Goal: Transaction & Acquisition: Purchase product/service

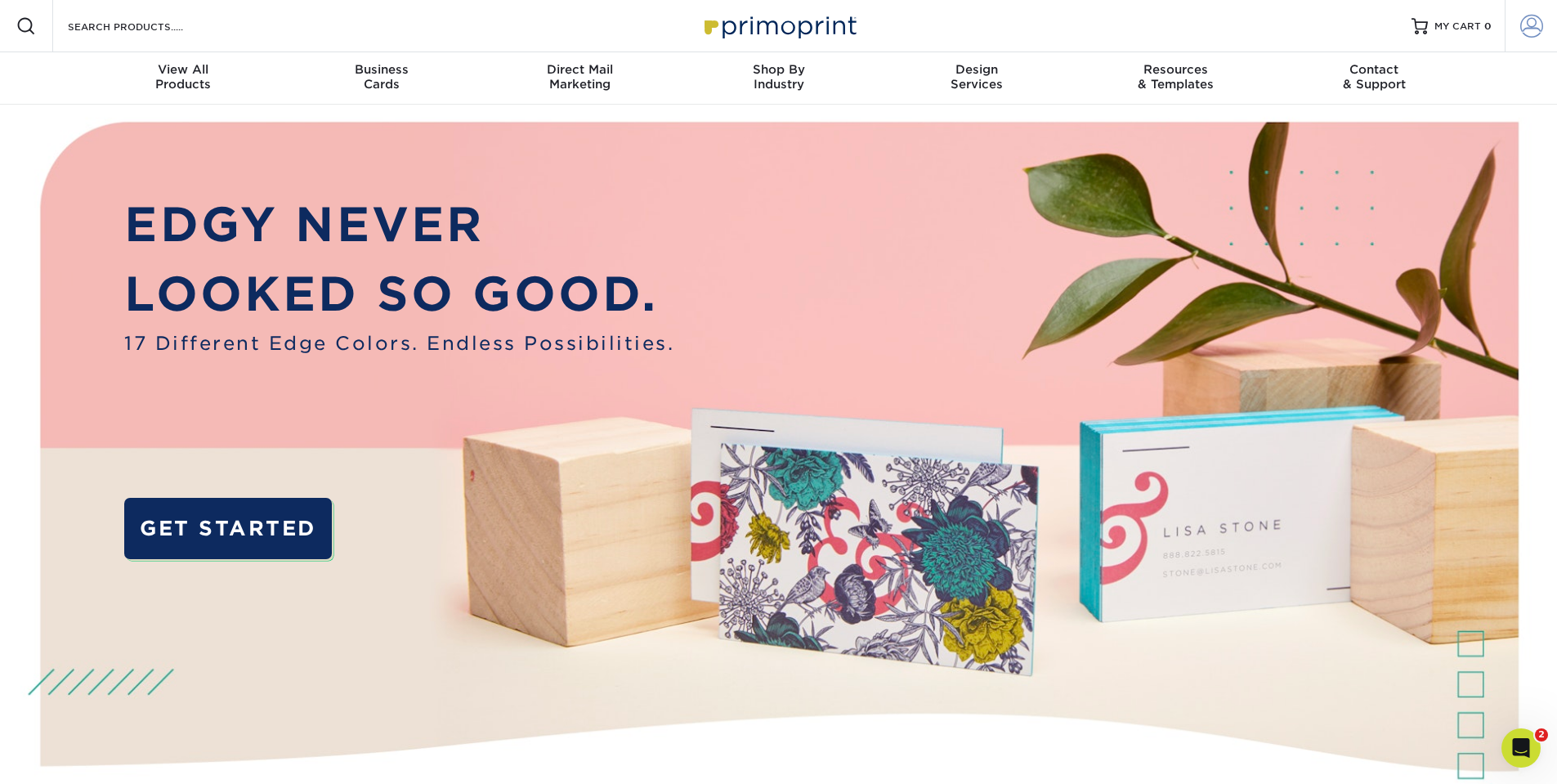
click at [1528, 33] on span at bounding box center [1532, 26] width 23 height 23
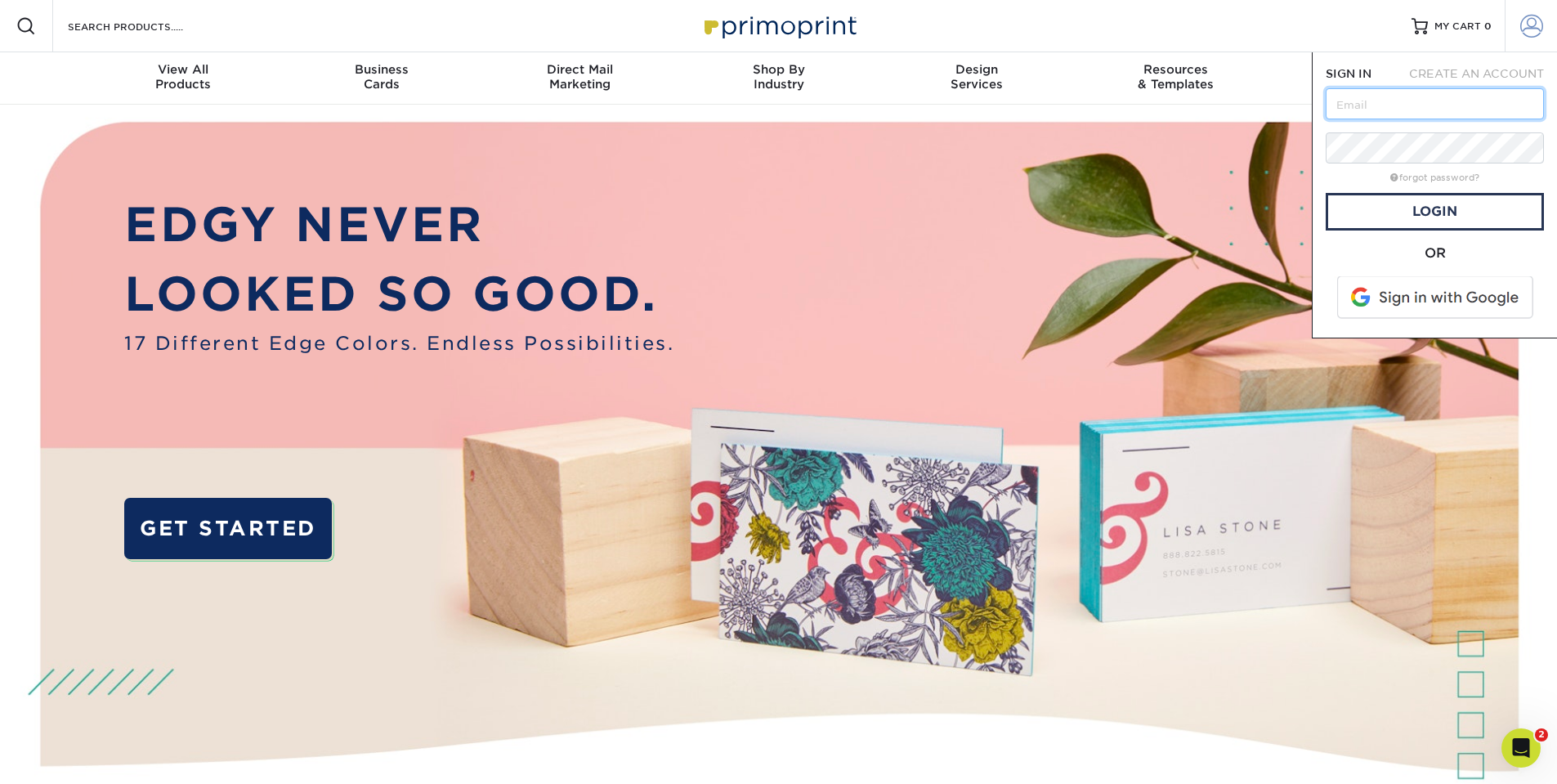
type input "rich@icebergusa.com"
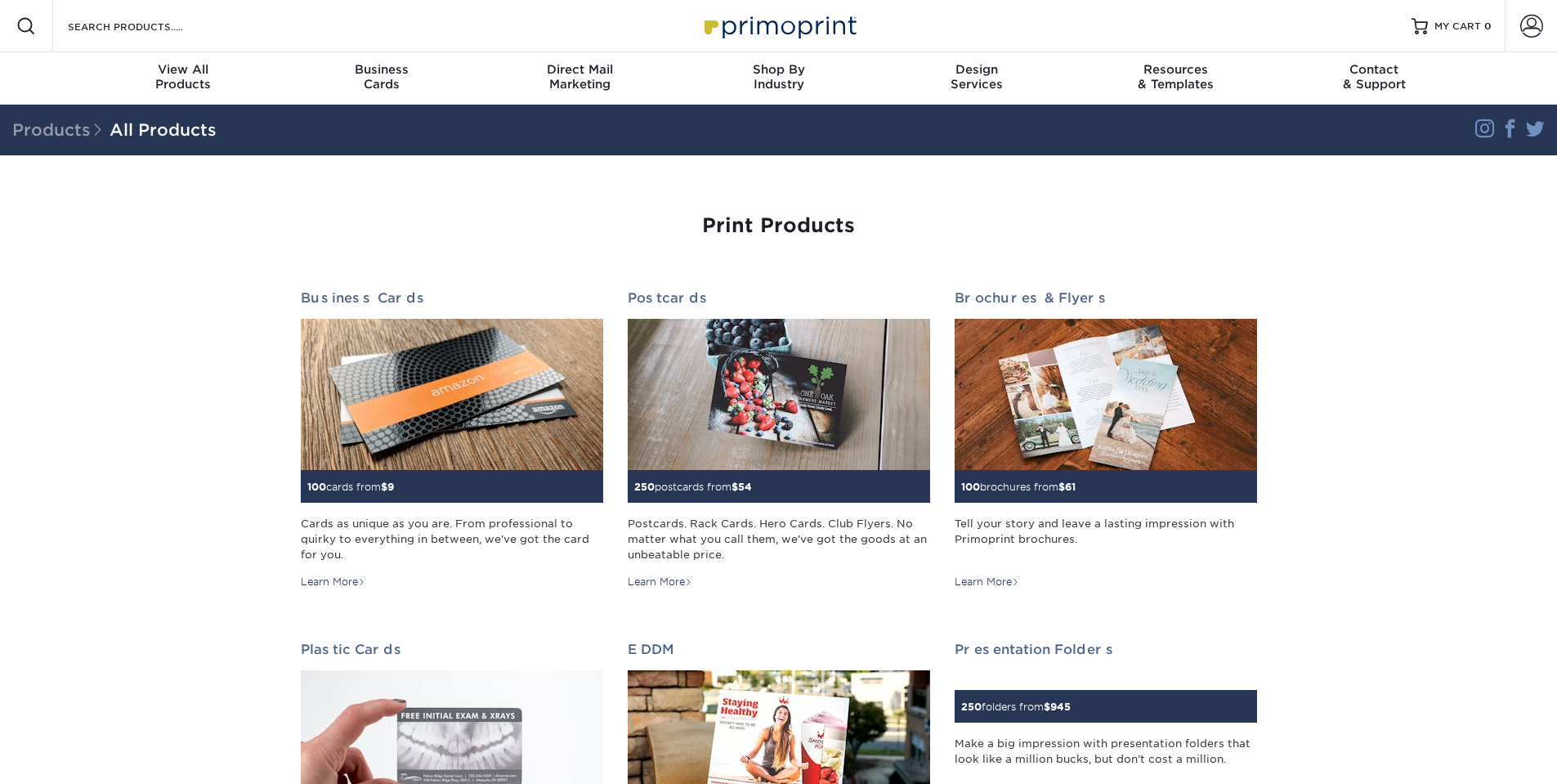
click at [1528, 33] on span at bounding box center [1532, 26] width 23 height 23
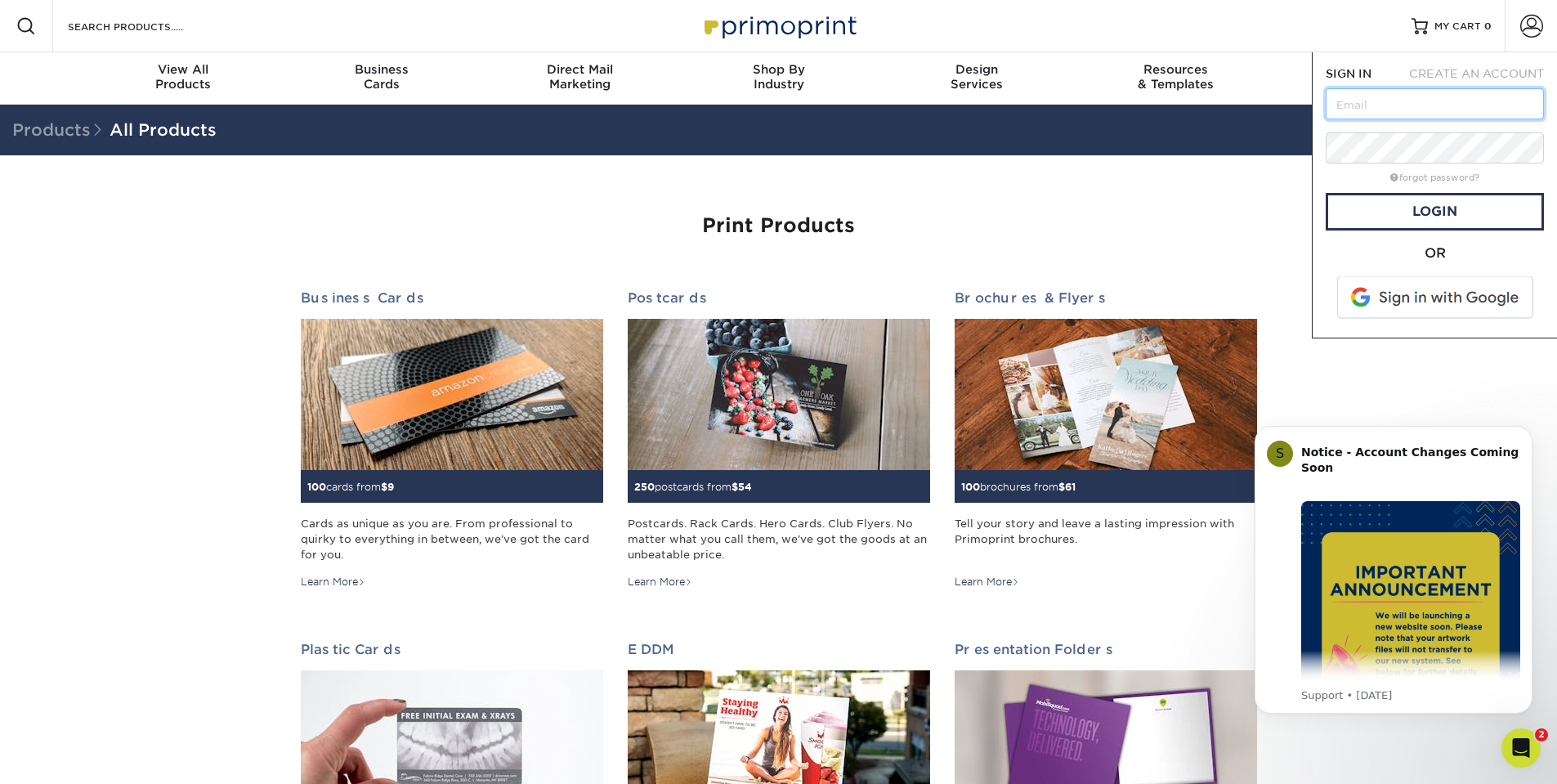
type input "rich@icebergusa.com"
click at [1448, 219] on link "Login" at bounding box center [1434, 212] width 219 height 38
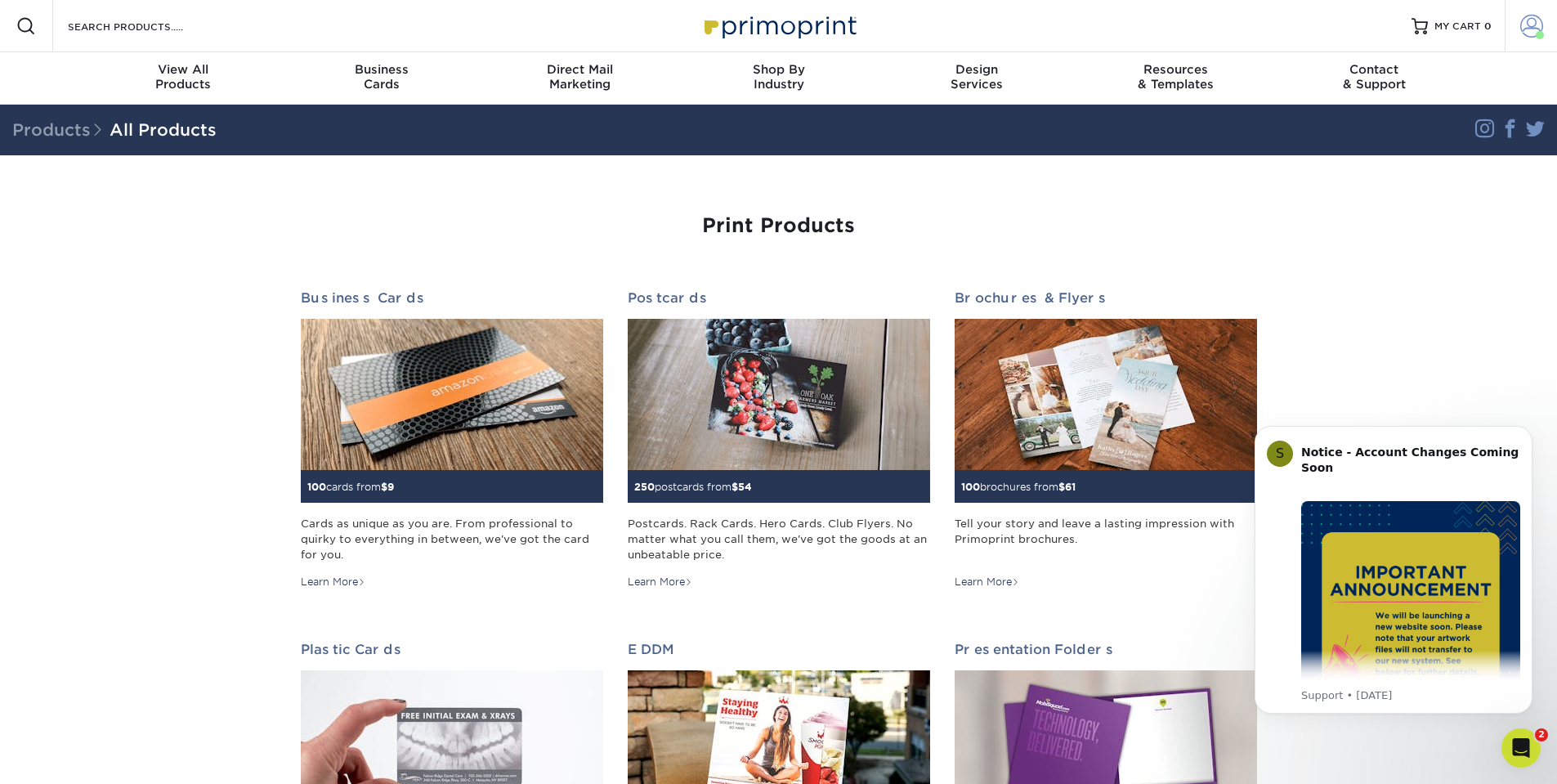
click at [1530, 34] on span at bounding box center [1532, 26] width 23 height 23
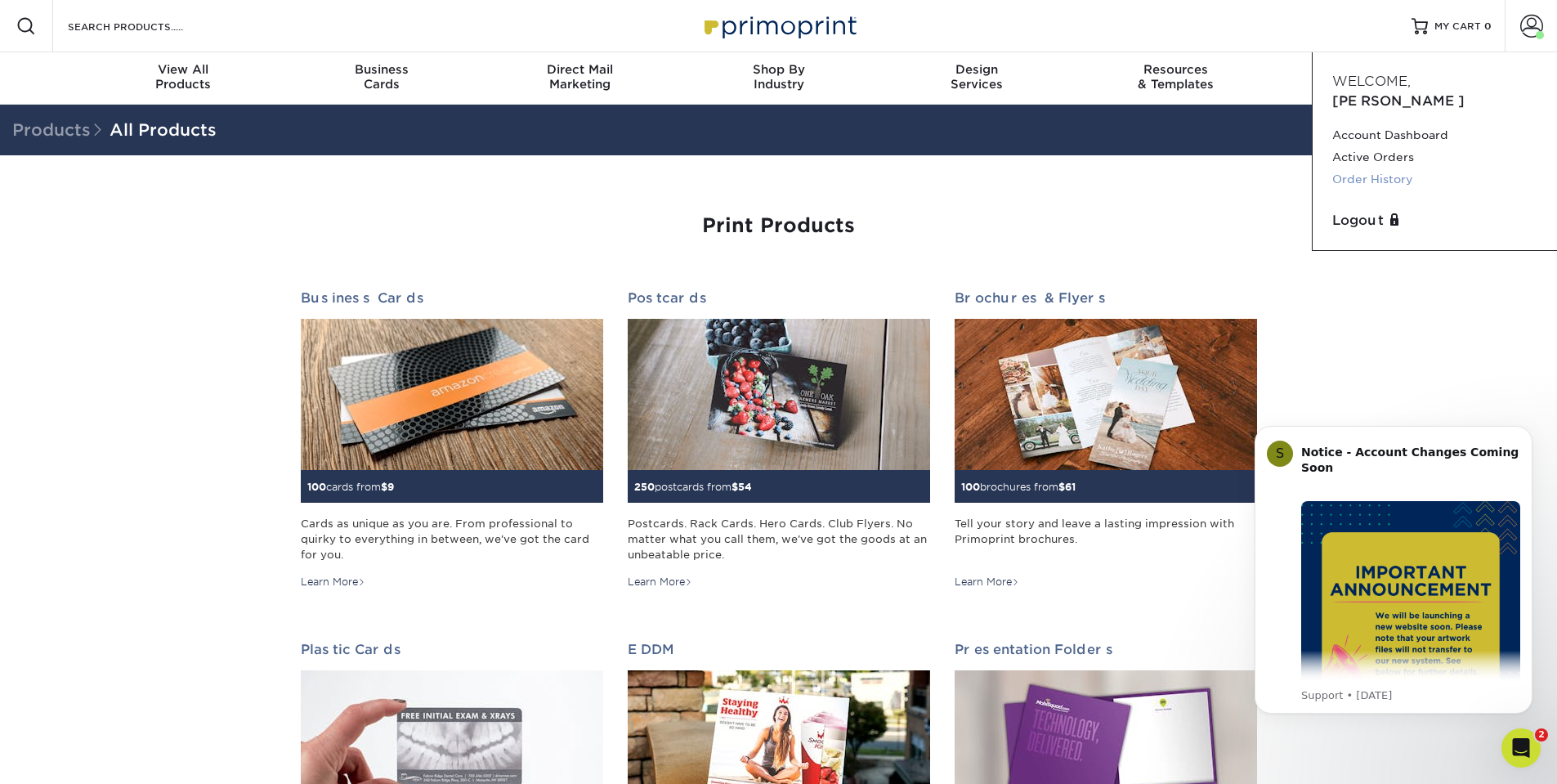
click at [1383, 169] on link "Order History" at bounding box center [1434, 180] width 205 height 23
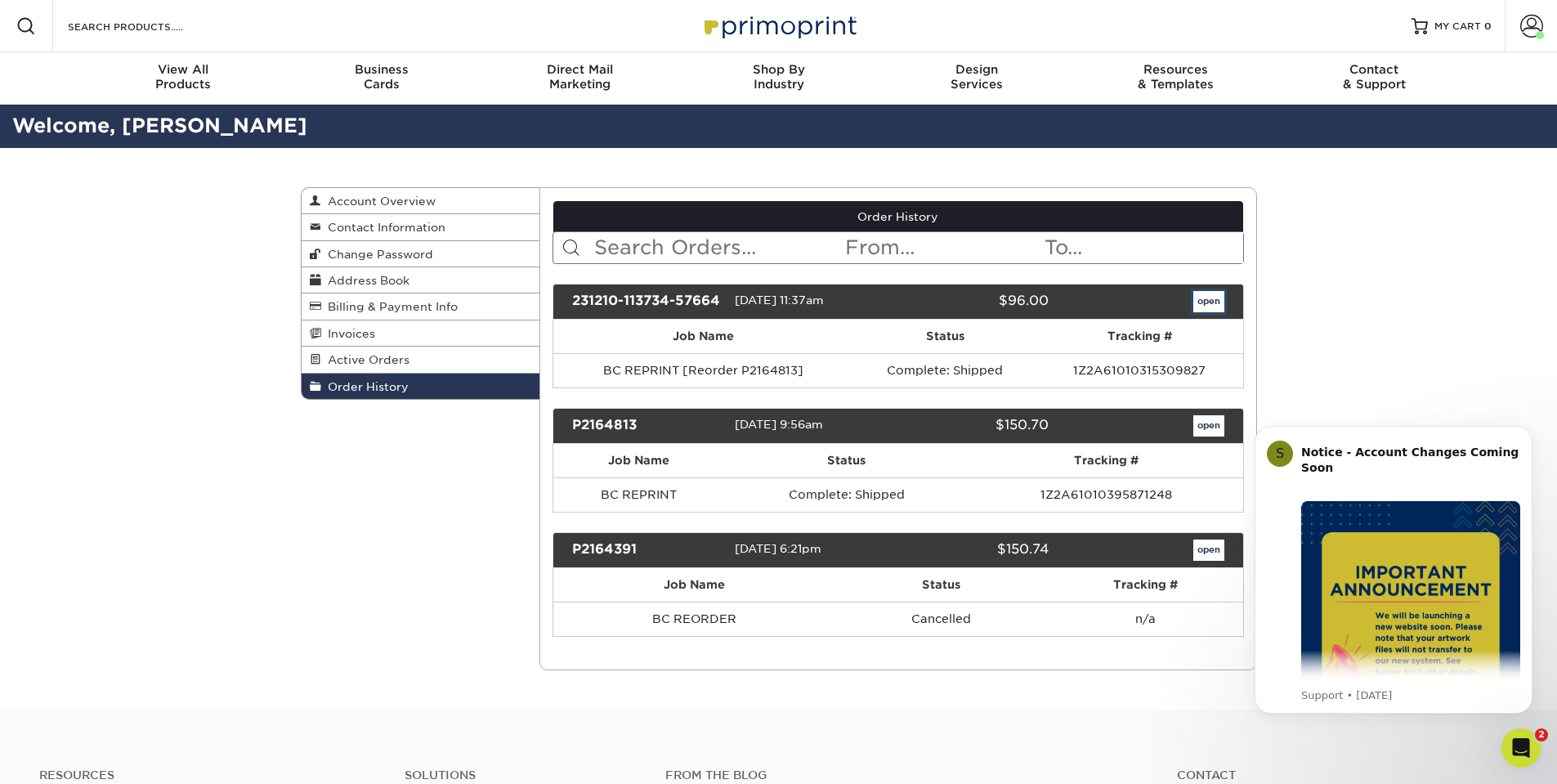
click at [1210, 294] on link "open" at bounding box center [1208, 301] width 31 height 22
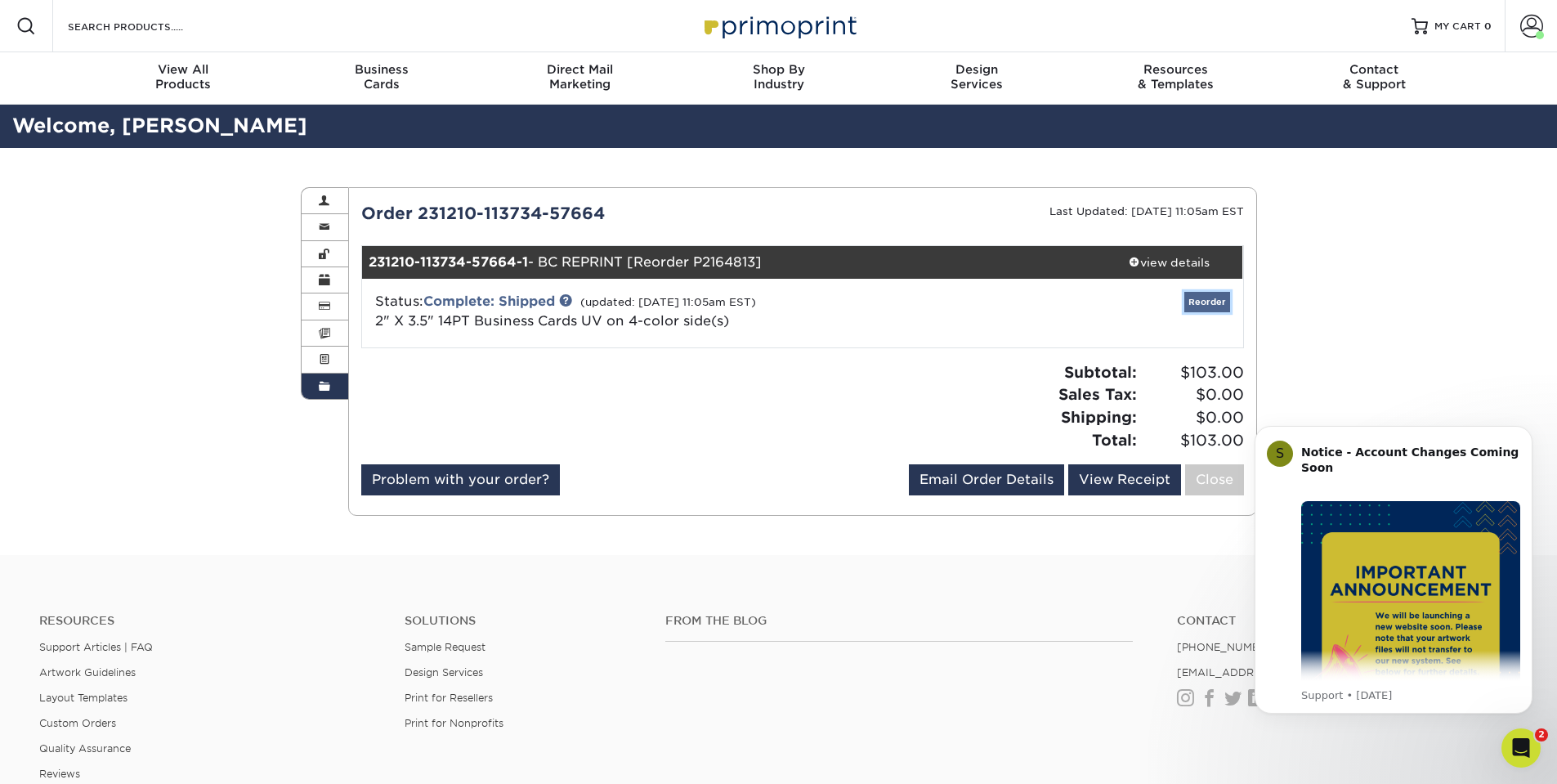
click at [1208, 305] on link "Reorder" at bounding box center [1207, 302] width 46 height 21
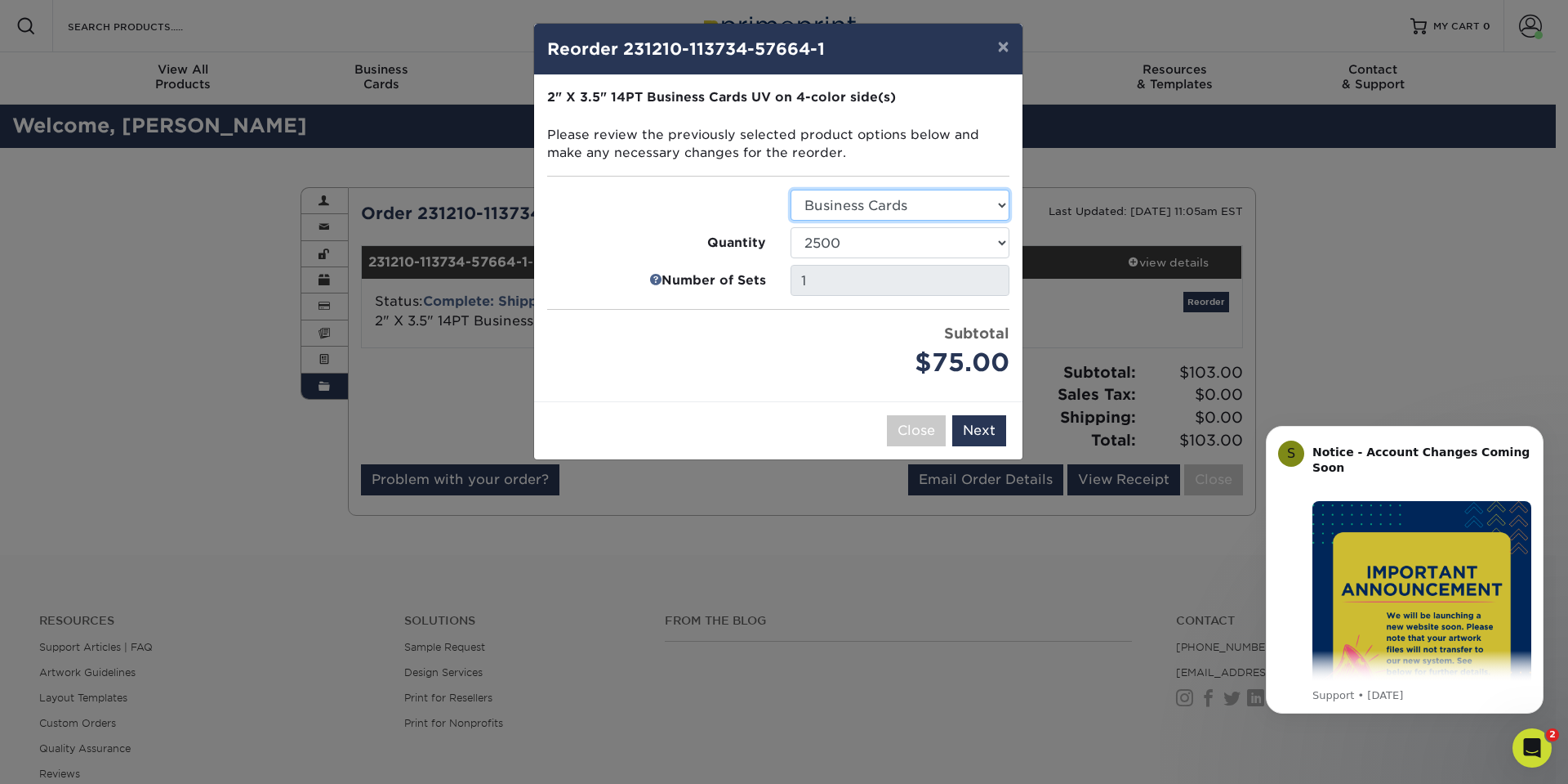
click at [925, 214] on select "Select Option Business Cards" at bounding box center [900, 204] width 219 height 31
click at [909, 242] on select "25 50 100 250 500 1000 2500 5000 7500 10000 15000 20000 25000 30000 35000 40000…" at bounding box center [900, 242] width 219 height 31
click at [790, 227] on select "25 50 100 250 500 1000 2500 5000 7500 10000 15000 20000 25000 30000 35000 40000…" at bounding box center [900, 242] width 219 height 31
click at [916, 242] on select "25 50 100 250 500 1000 2500 5000 7500 10000 15000 20000 25000 30000 35000 40000…" at bounding box center [900, 242] width 219 height 31
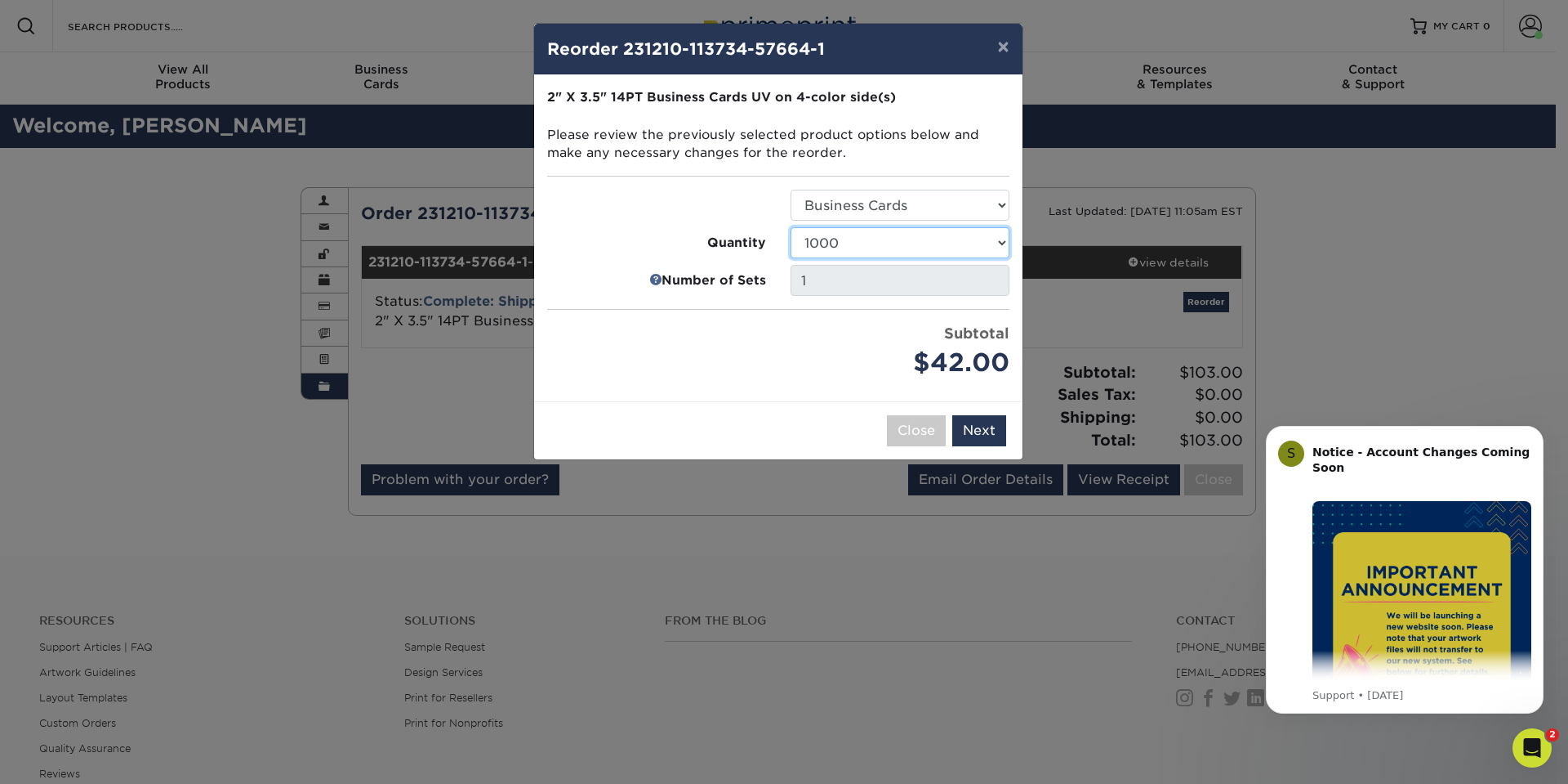
click at [916, 242] on select "25 50 100 250 500 1000 2500 5000 7500 10000 15000 20000 25000 30000 35000 40000…" at bounding box center [900, 242] width 219 height 31
click at [790, 227] on select "25 50 100 250 500 1000 2500 5000 7500 10000 15000 20000 25000 30000 35000 40000…" at bounding box center [900, 242] width 219 height 31
click at [903, 246] on select "25 50 100 250 500 1000 2500 5000 7500 10000 15000 20000 25000 30000 35000 40000…" at bounding box center [900, 242] width 219 height 31
click at [790, 227] on select "25 50 100 250 500 1000 2500 5000 7500 10000 15000 20000 25000 30000 35000 40000…" at bounding box center [900, 242] width 219 height 31
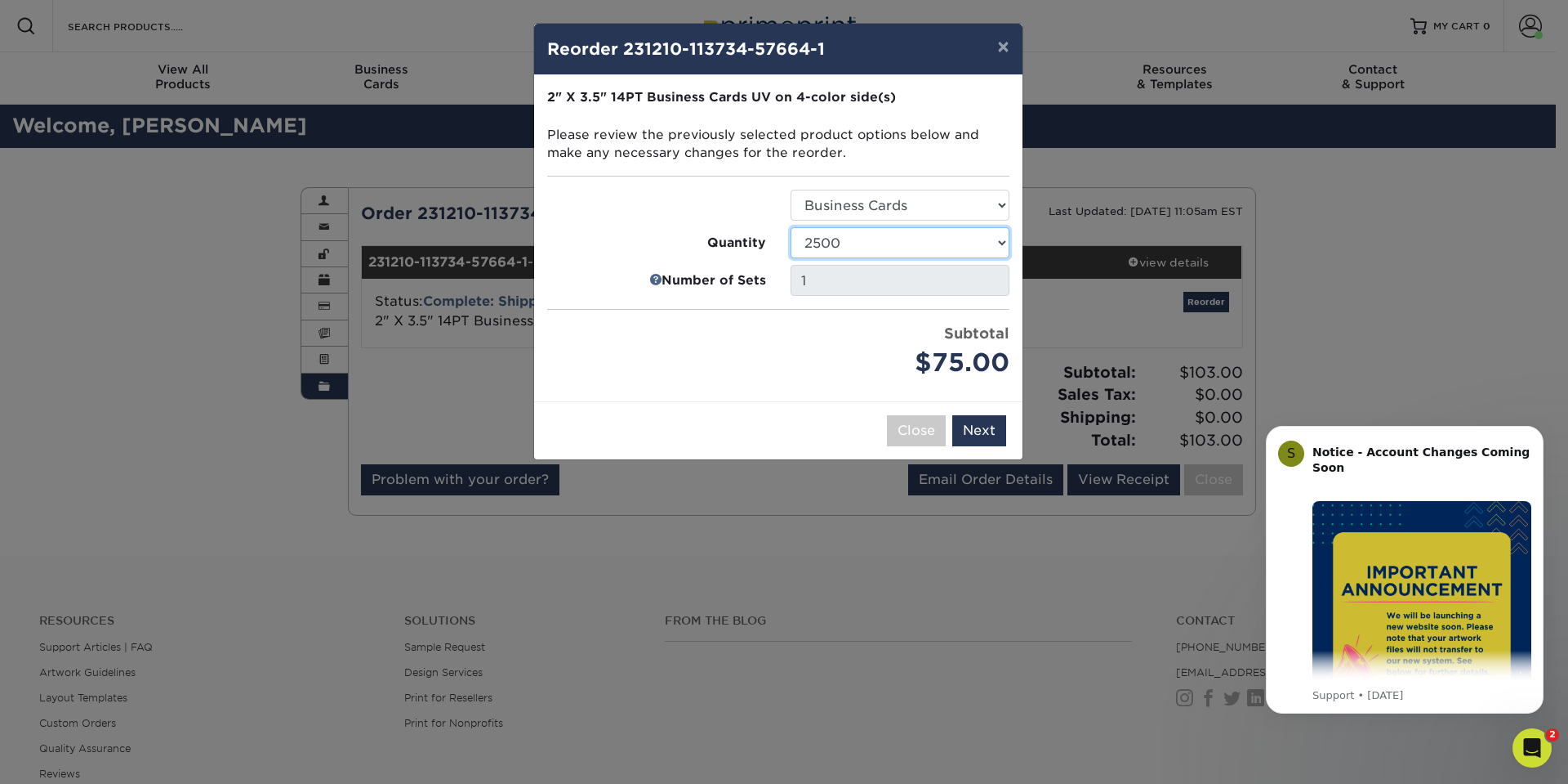
click at [891, 246] on select "25 50 100 250 500 1000 2500 5000 7500 10000 15000 20000 25000 30000 35000 40000…" at bounding box center [900, 242] width 219 height 31
select select "52e3d710-0e8f-4d4d-8560-7d4d8655be69"
click at [790, 227] on select "25 50 100 250 500 1000 2500 5000 7500 10000 15000 20000 25000 30000 35000 40000…" at bounding box center [900, 242] width 219 height 31
click at [871, 234] on select "25 50 100 250 500 1000 2500 5000 7500 10000 15000 20000 25000 30000 35000 40000…" at bounding box center [900, 242] width 219 height 31
click at [790, 227] on select "25 50 100 250 500 1000 2500 5000 7500 10000 15000 20000 25000 30000 35000 40000…" at bounding box center [900, 242] width 219 height 31
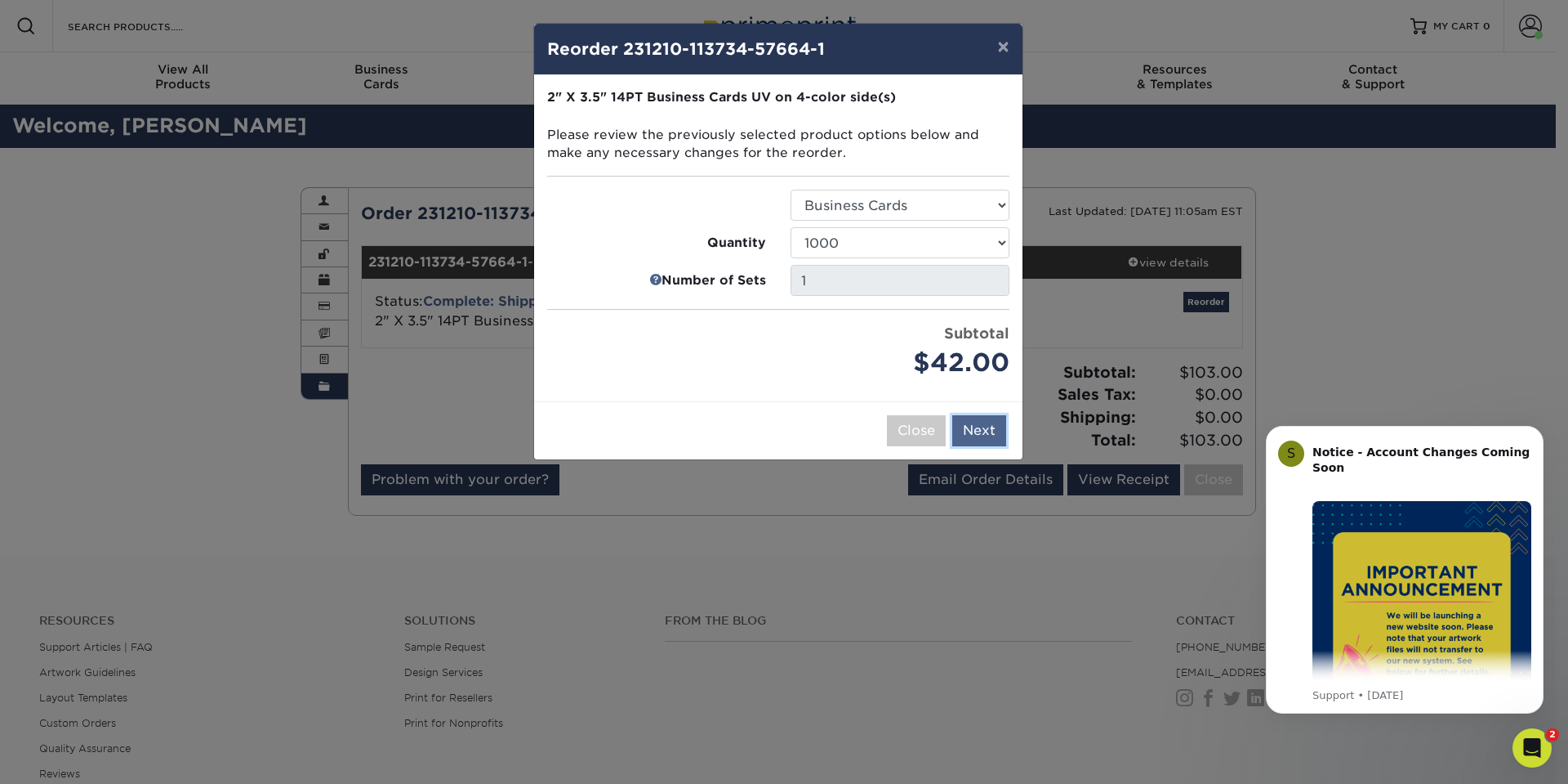
click at [978, 425] on button "Next" at bounding box center [979, 430] width 54 height 31
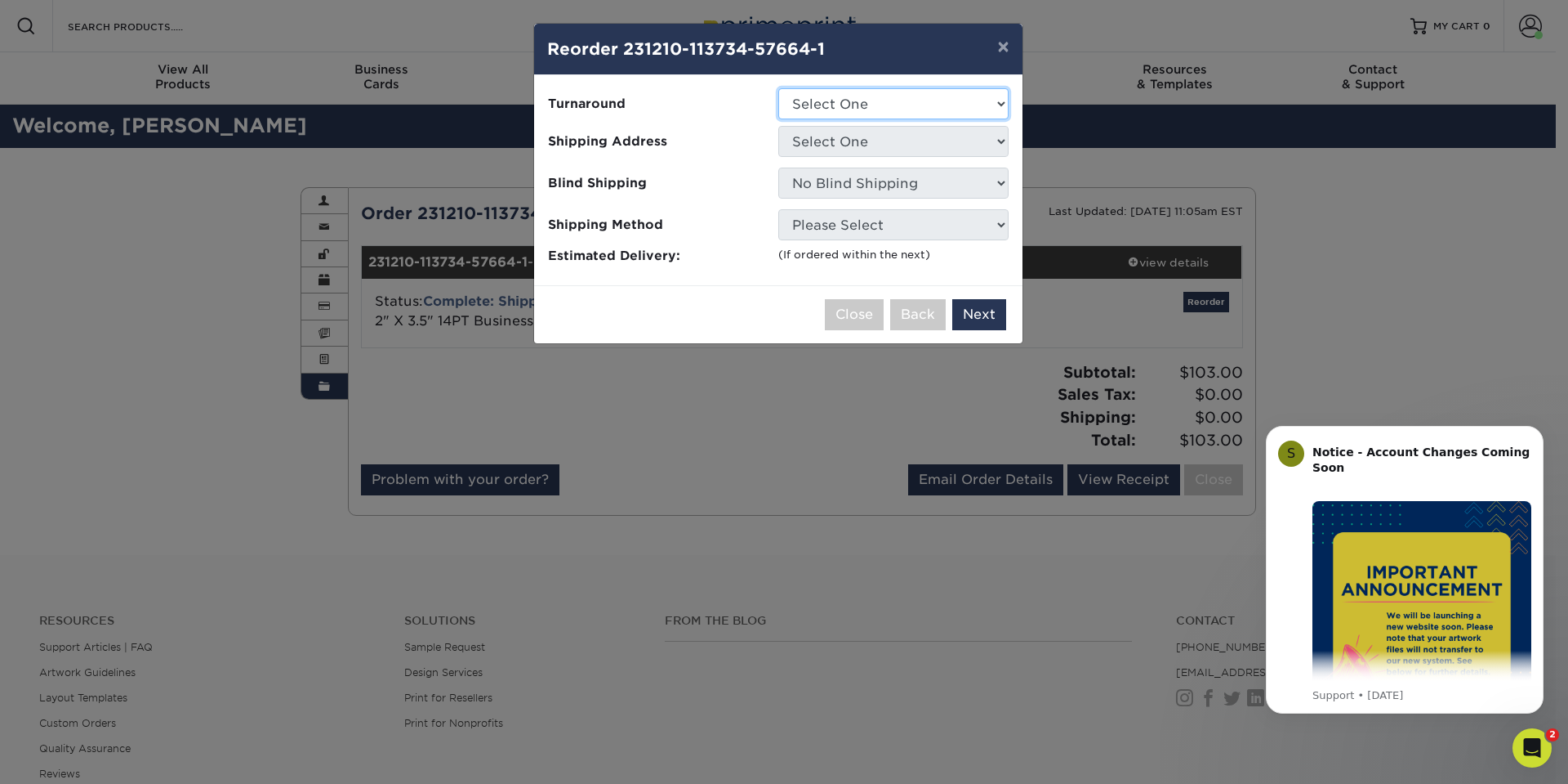
click at [924, 103] on select "Select One 2-4 Business Days 2 Day Next Business Day" at bounding box center [893, 103] width 231 height 31
select select "c88c4aa1-b56a-4bac-a860-b8f97e74e20c"
click at [778, 88] on select "Select One 2-4 Business Days 2 Day Next Business Day" at bounding box center [893, 103] width 231 height 31
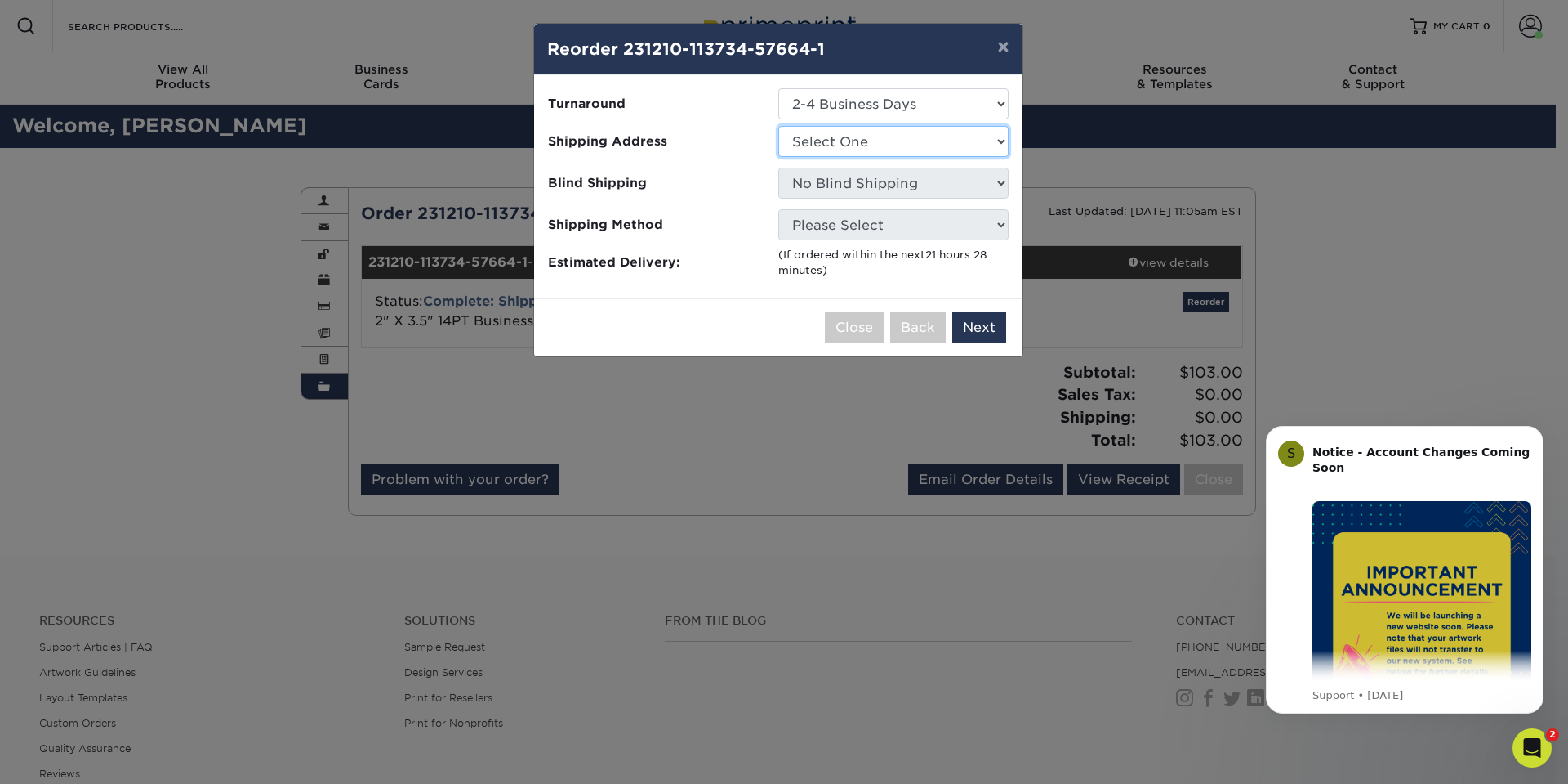
click at [927, 143] on select "Select One Store" at bounding box center [893, 141] width 231 height 31
select select "136884"
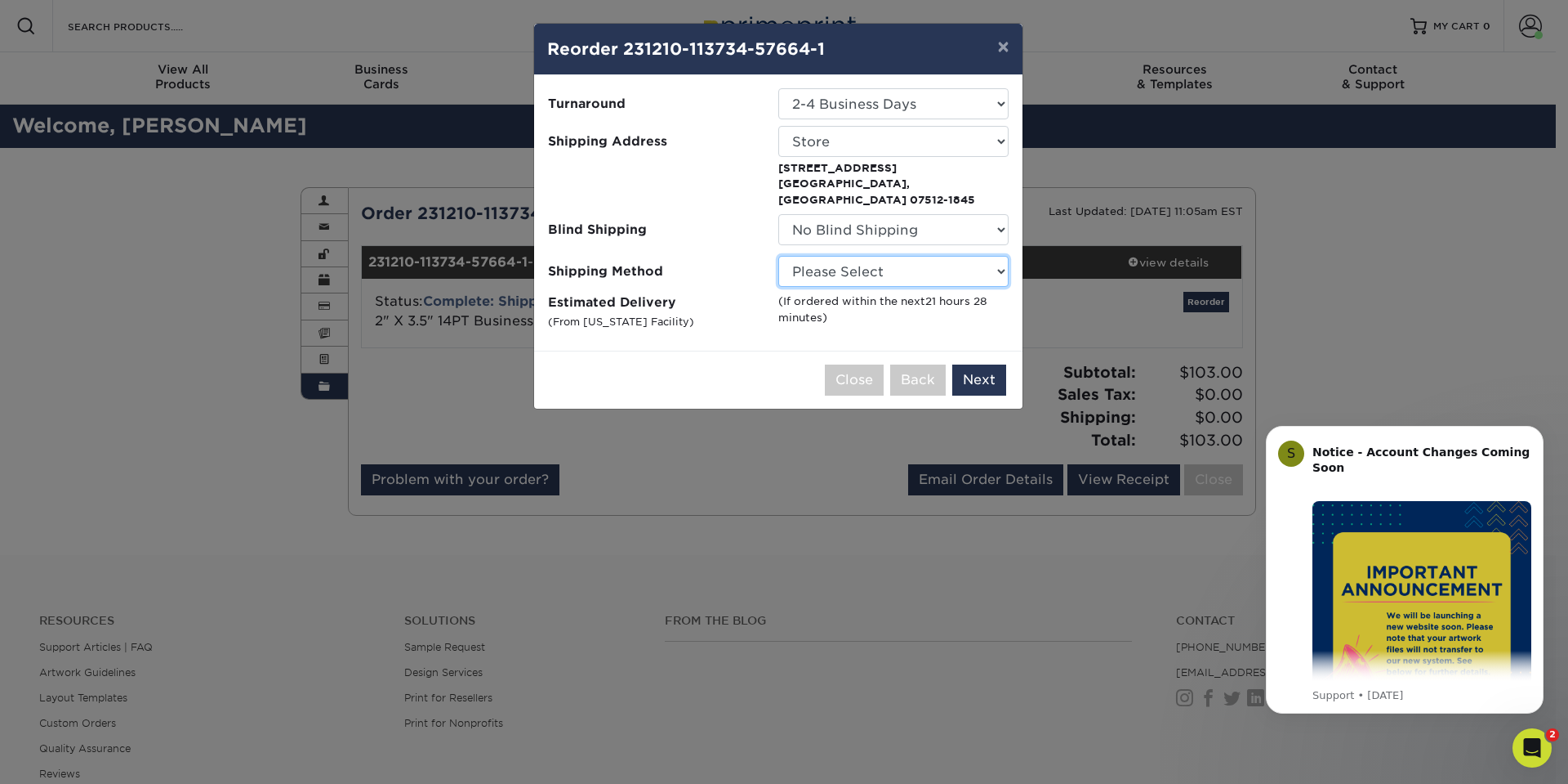
click at [895, 259] on select "Please Select Ground Shipping (+$8.96) 3 Day Shipping Service (+$15.34) 2 Day A…" at bounding box center [893, 271] width 231 height 31
select select "03"
click at [778, 256] on select "Please Select Ground Shipping (+$8.96) 3 Day Shipping Service (+$15.34) 2 Day A…" at bounding box center [893, 271] width 231 height 31
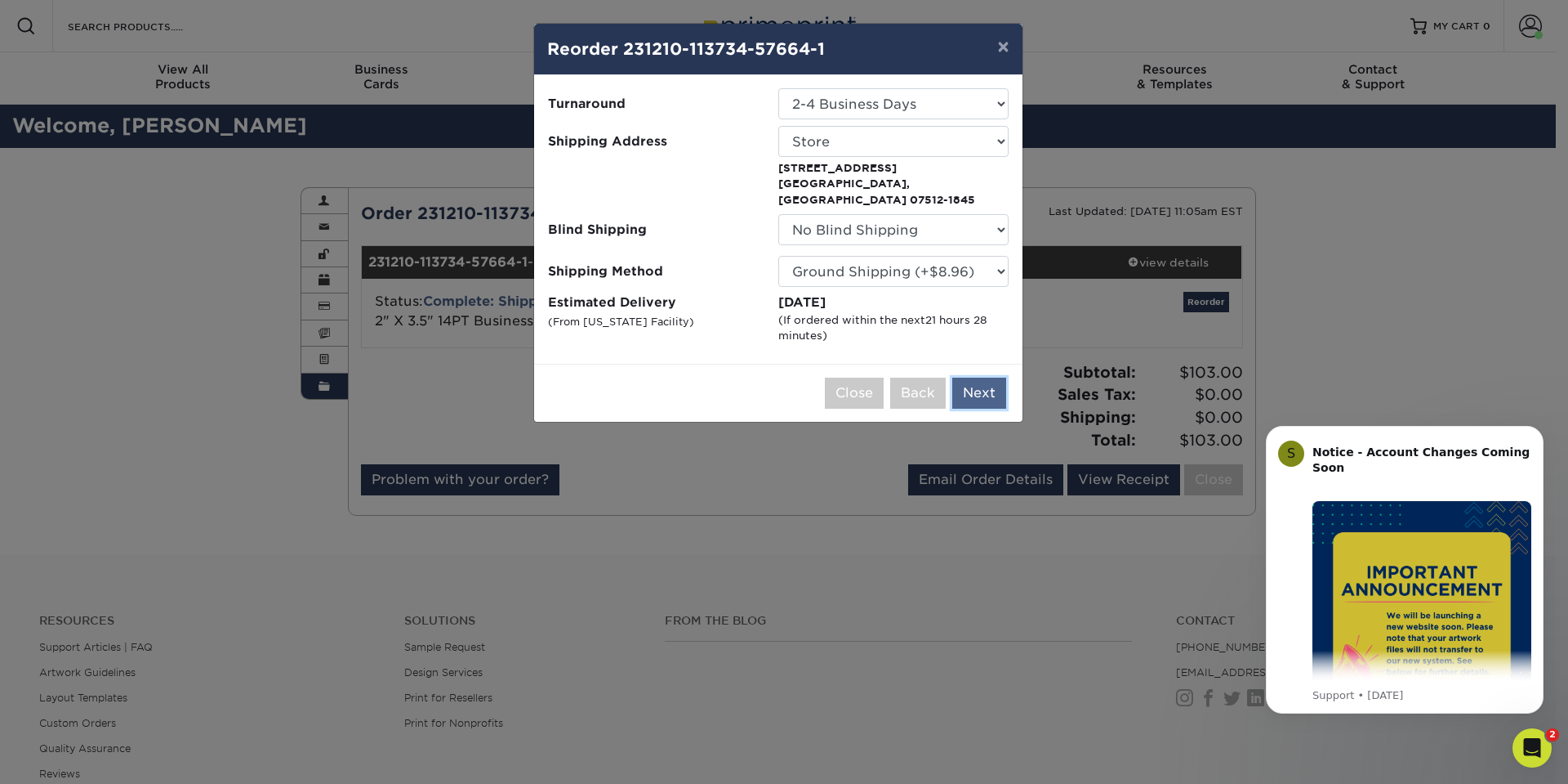
click at [978, 379] on button "Next" at bounding box center [979, 393] width 54 height 31
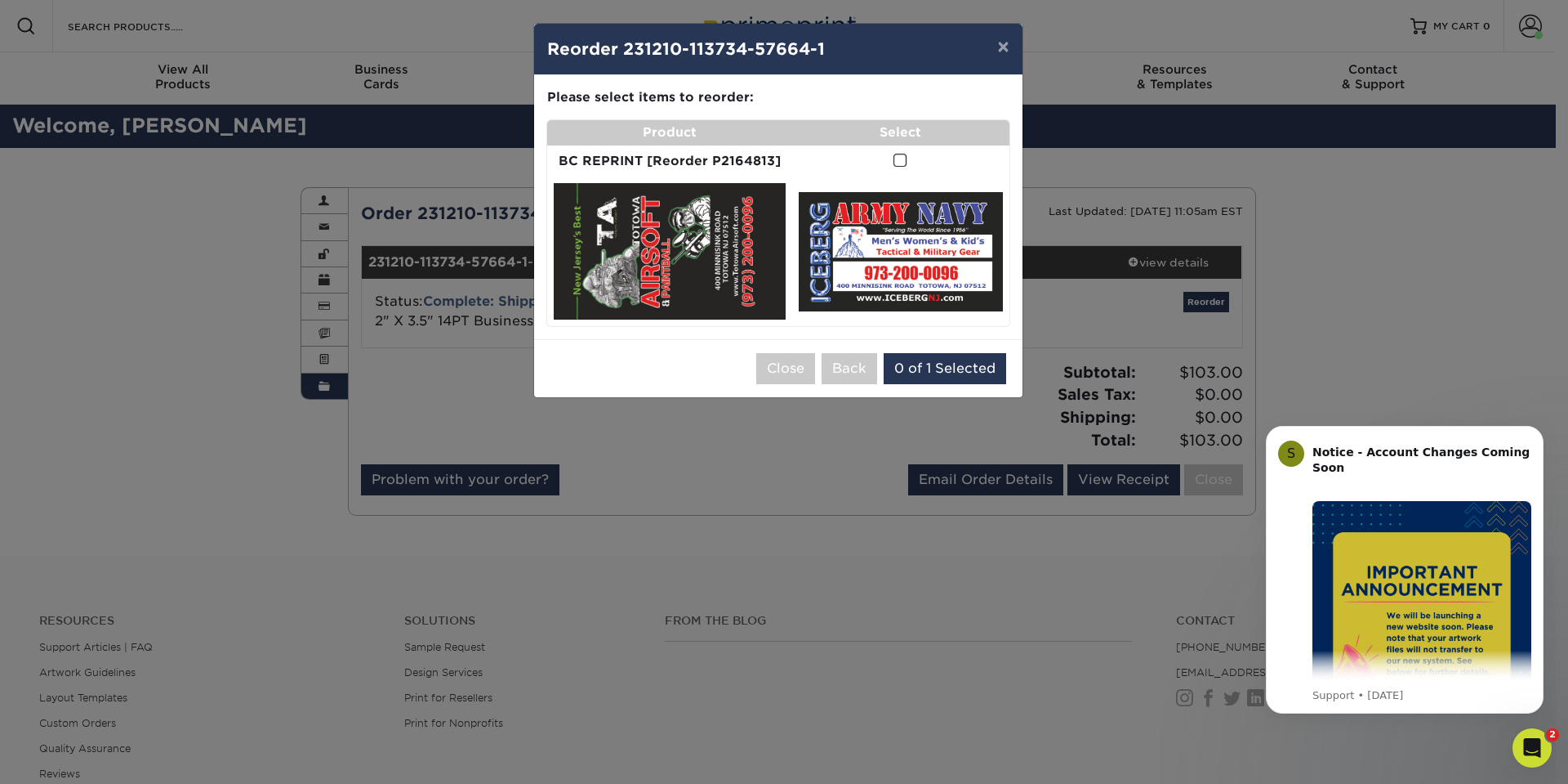
click at [901, 161] on span at bounding box center [900, 160] width 14 height 16
click at [0, 0] on input "checkbox" at bounding box center [0, 0] width 0 height 0
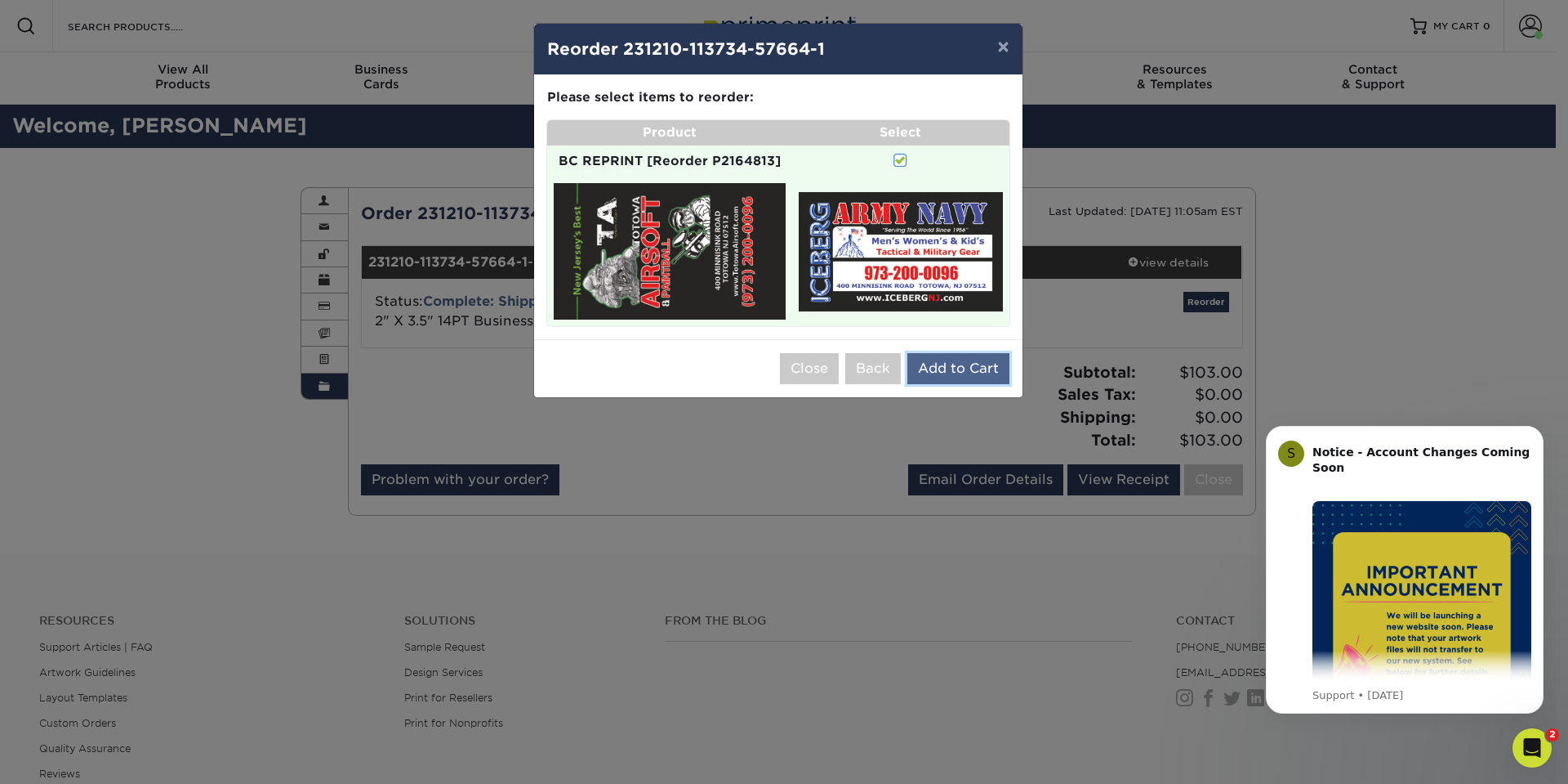
click at [950, 369] on button "Add to Cart" at bounding box center [958, 368] width 102 height 31
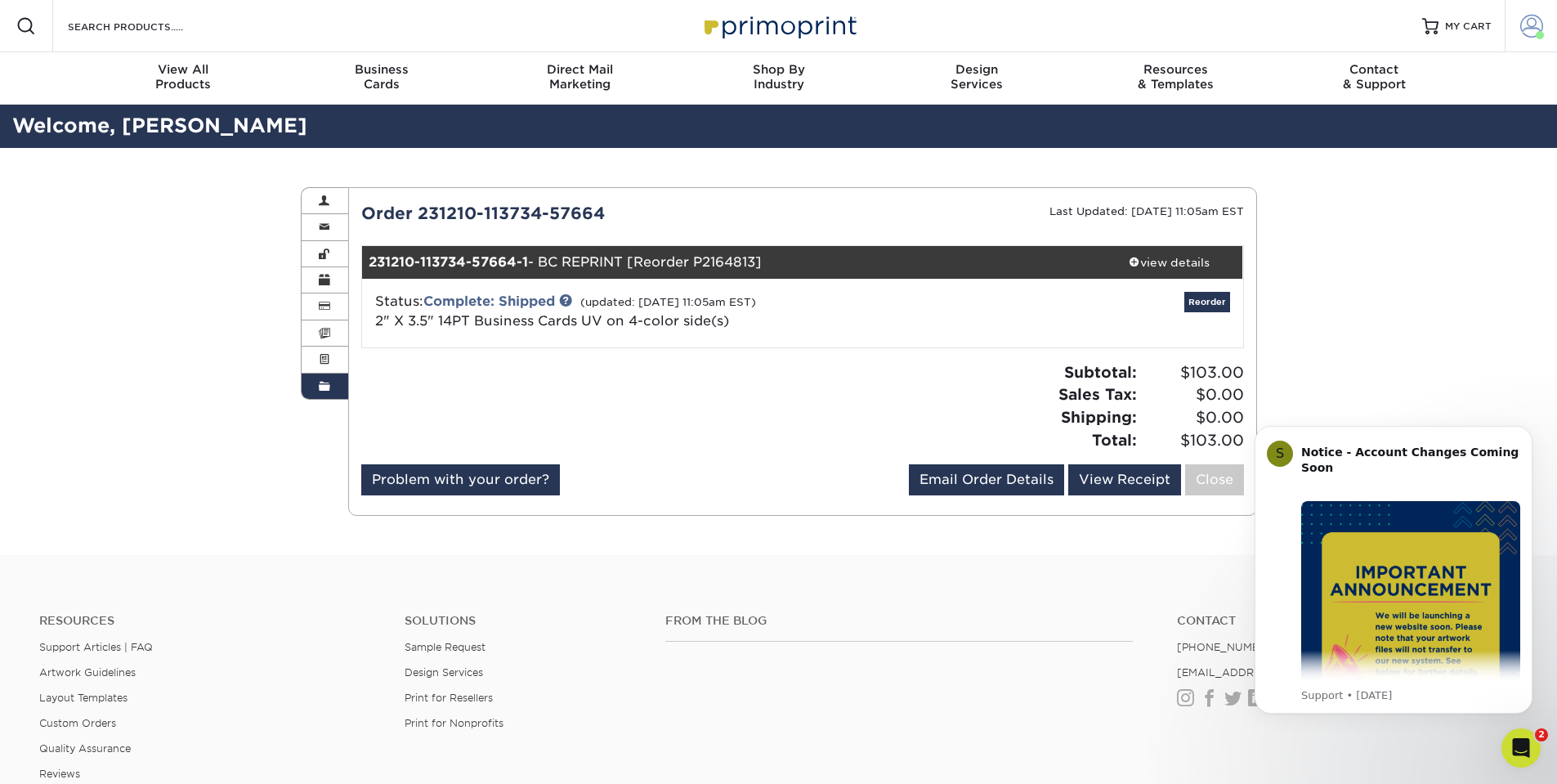
click at [1528, 26] on span at bounding box center [1532, 26] width 23 height 23
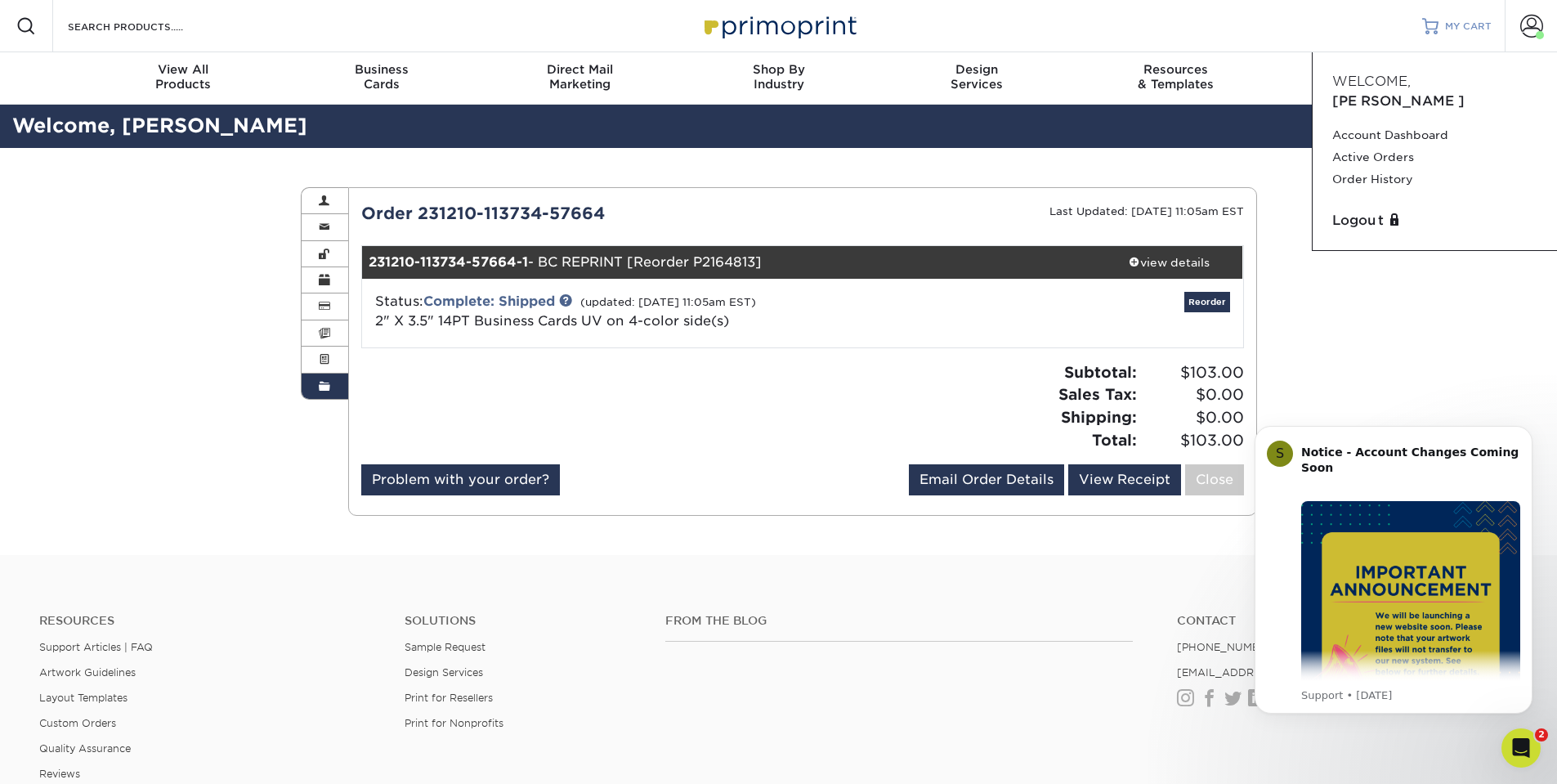
click at [1457, 23] on span "MY CART" at bounding box center [1469, 26] width 47 height 14
